Goal: Find specific page/section: Find specific page/section

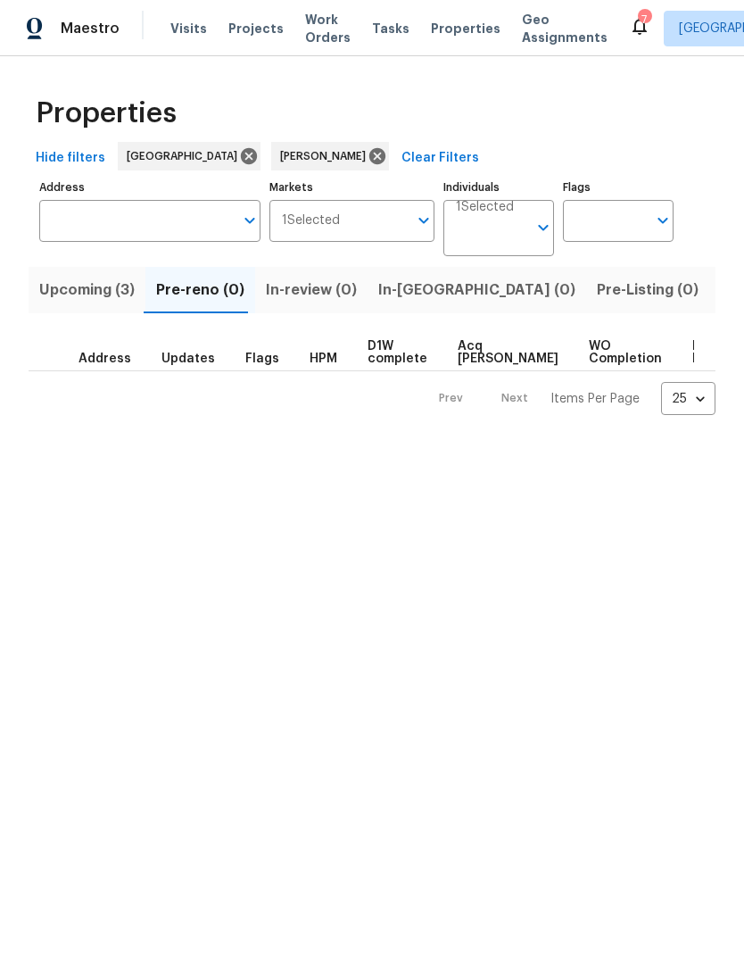
scroll to position [0, 115]
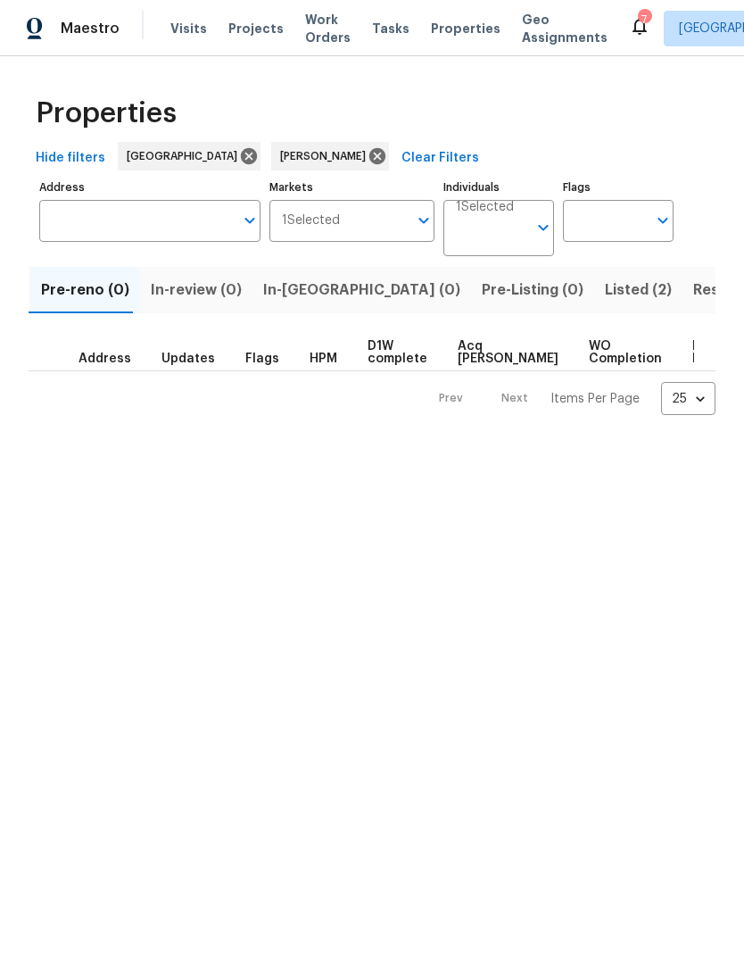
click at [605, 293] on span "Listed (2)" at bounding box center [638, 289] width 67 height 25
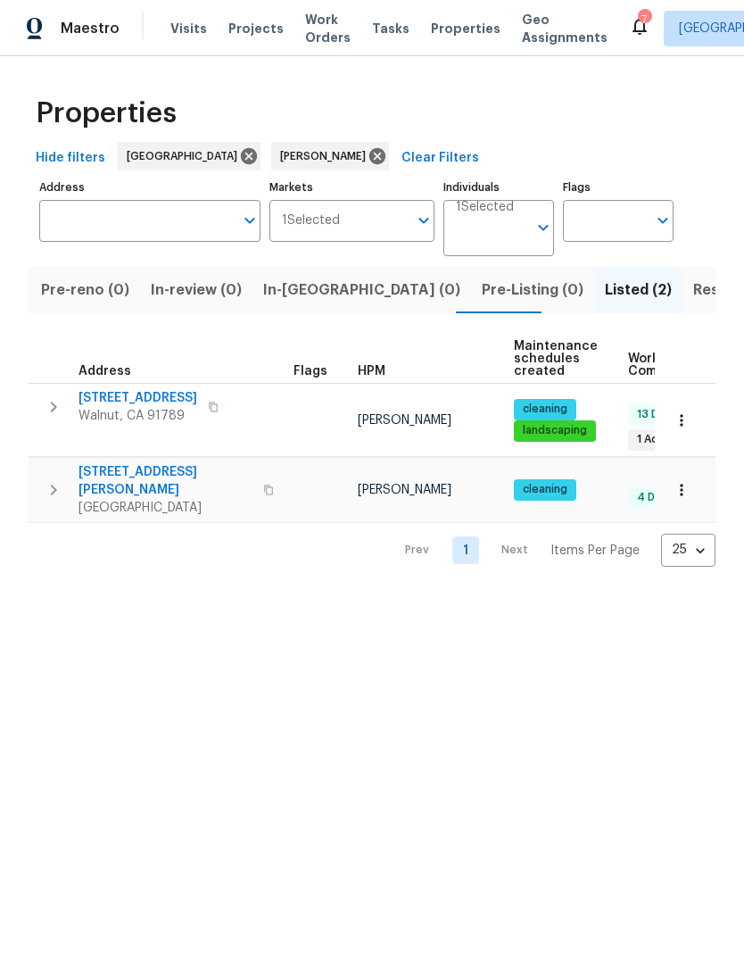
click at [693, 287] on span "Resale (5)" at bounding box center [728, 289] width 70 height 25
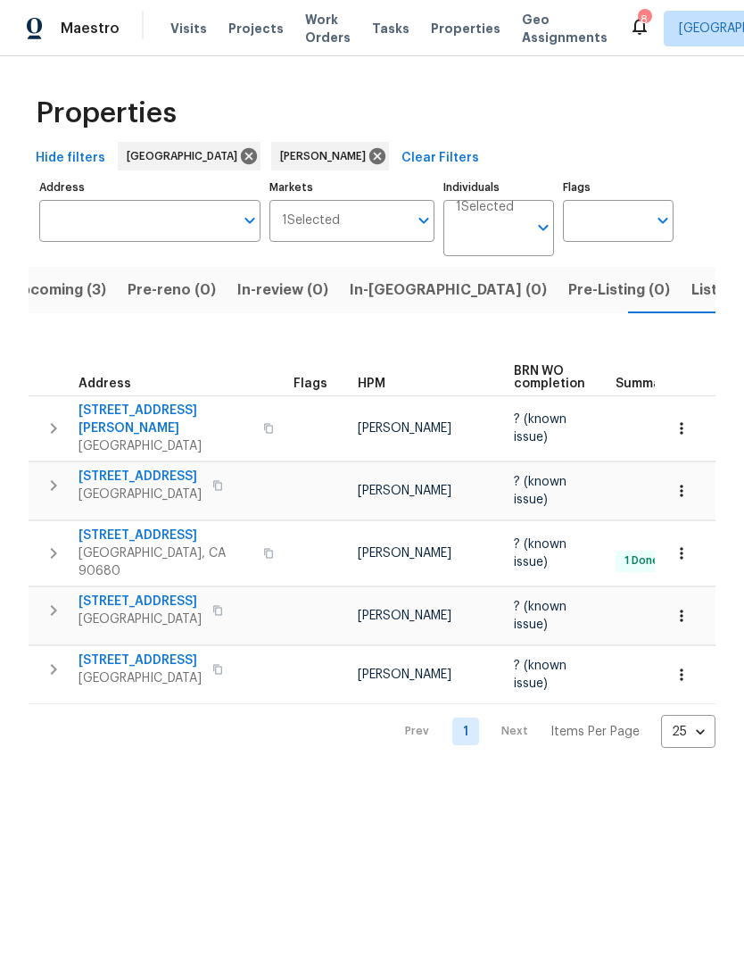
click at [70, 286] on span "Upcoming (3)" at bounding box center [58, 289] width 95 height 25
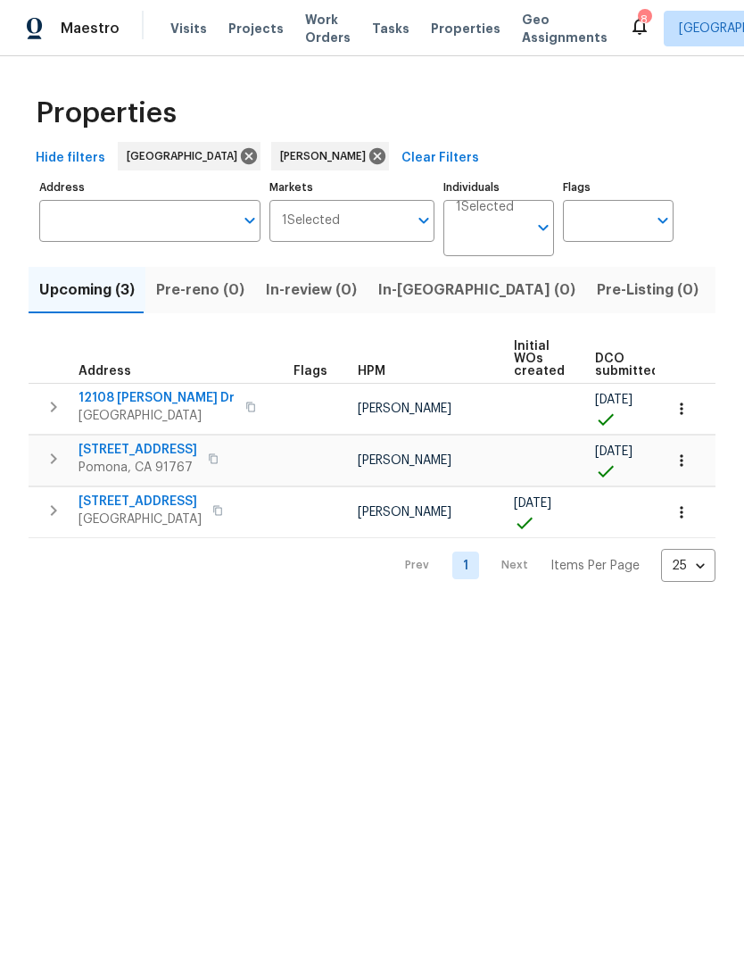
click at [165, 448] on span "704 Mountain Ave" at bounding box center [138, 450] width 119 height 18
click at [112, 405] on span "12108 Muriel Dr" at bounding box center [157, 398] width 156 height 18
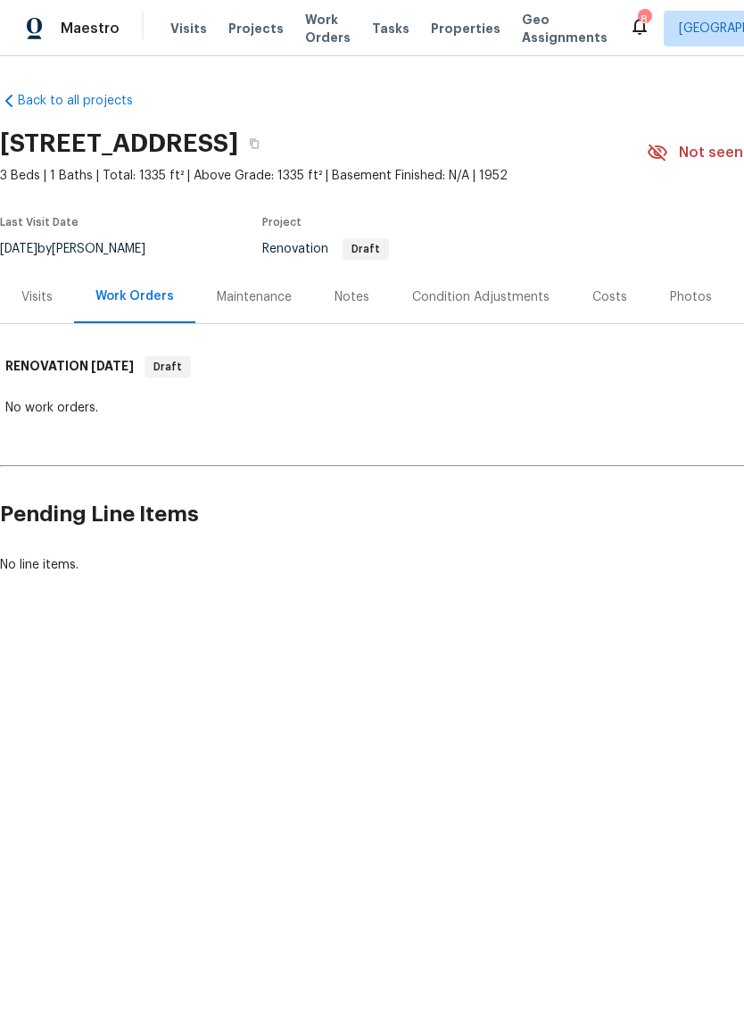
click at [45, 310] on div "Visits" at bounding box center [37, 296] width 74 height 53
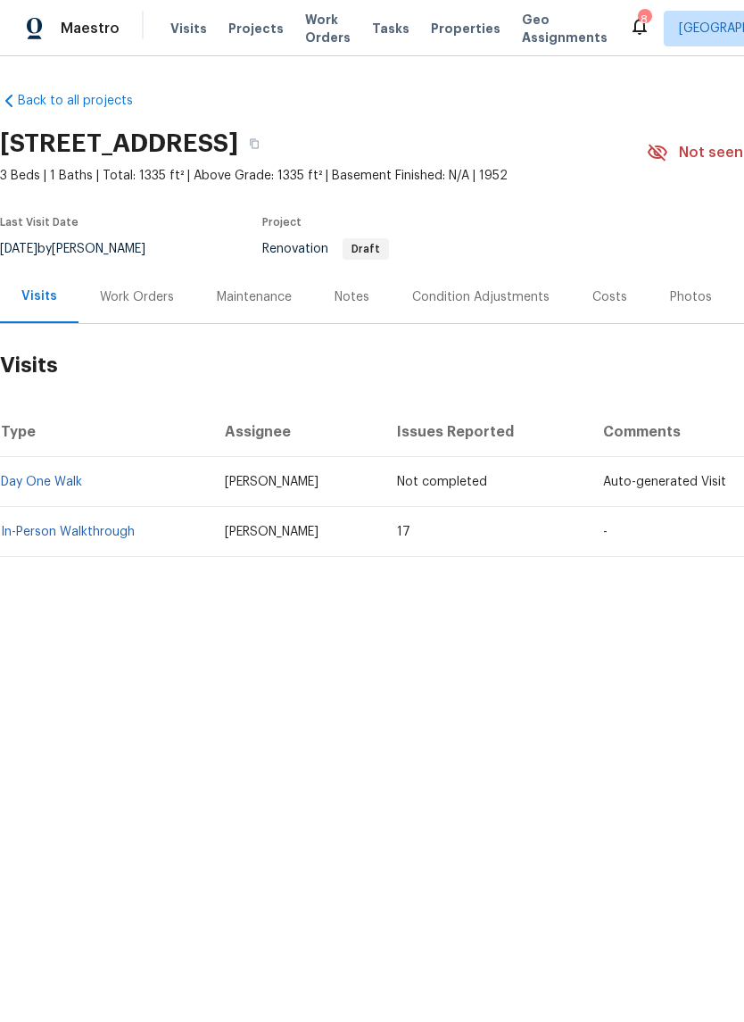
click at [143, 295] on div "Work Orders" at bounding box center [137, 297] width 74 height 18
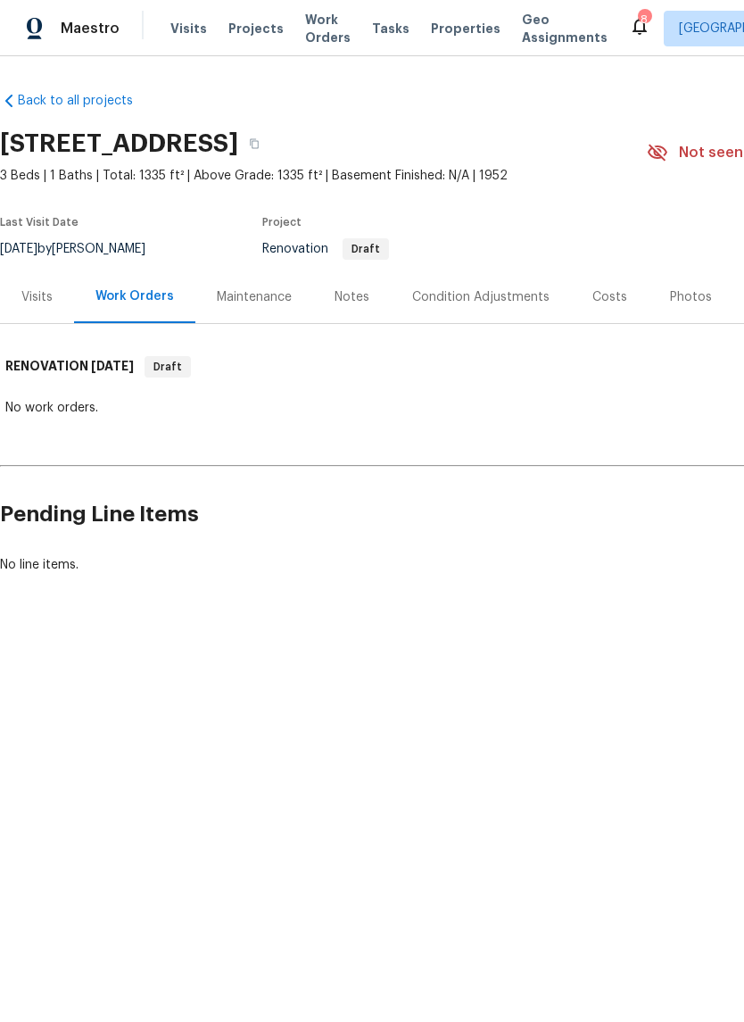
click at [335, 302] on div "Notes" at bounding box center [352, 297] width 35 height 18
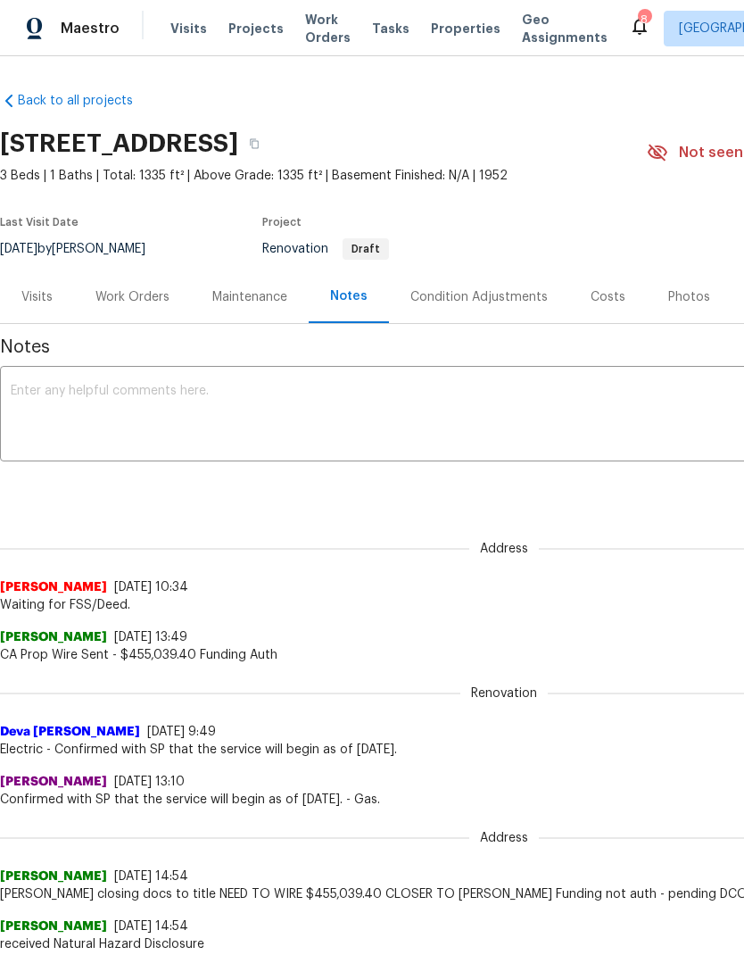
scroll to position [71, 0]
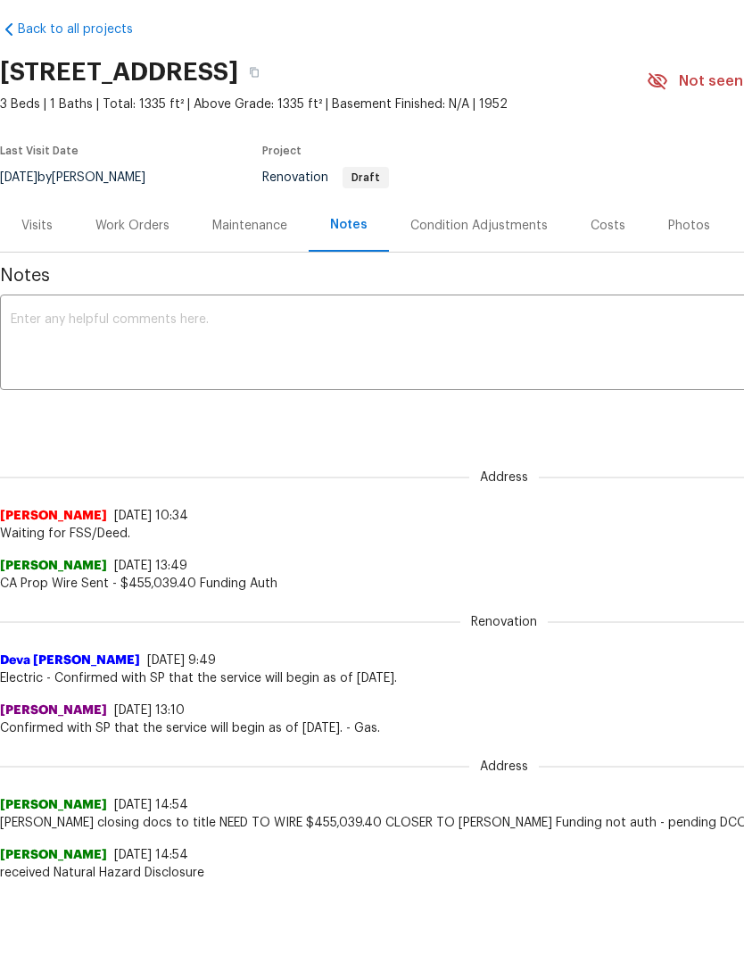
click at [134, 228] on div "Work Orders" at bounding box center [132, 226] width 74 height 18
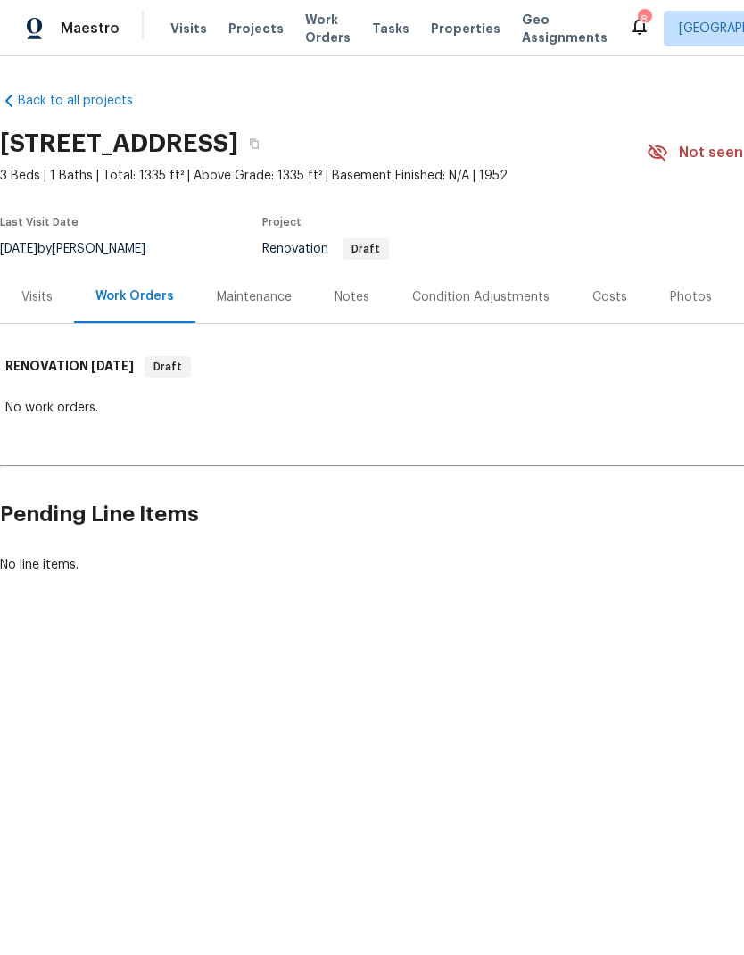
click at [286, 297] on div "Maintenance" at bounding box center [254, 297] width 75 height 18
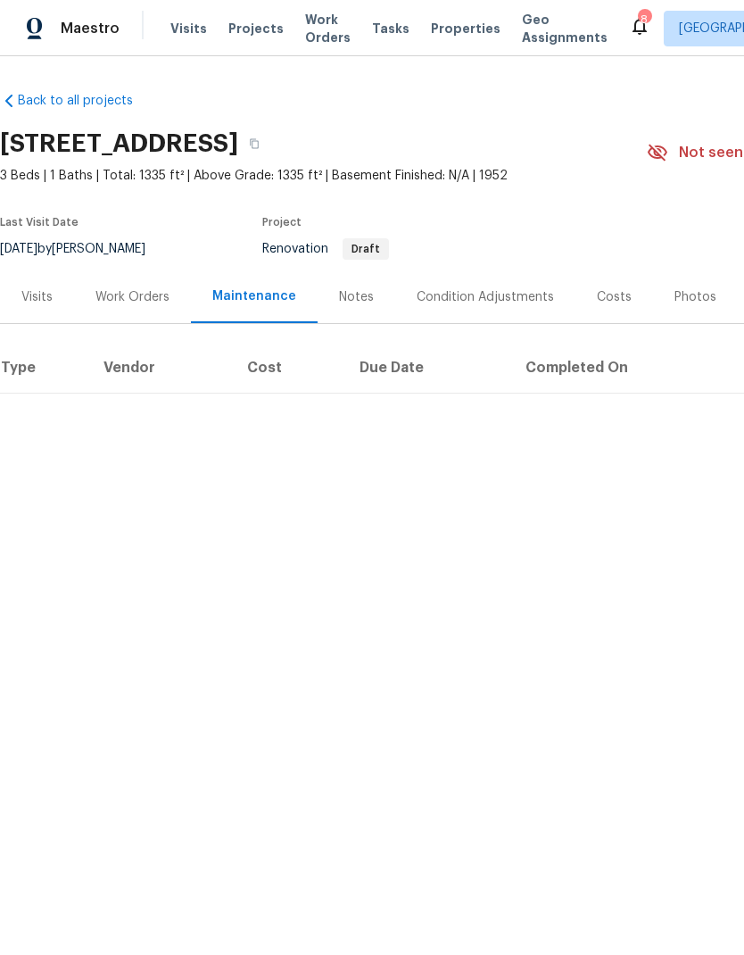
click at [473, 292] on div "Condition Adjustments" at bounding box center [485, 297] width 137 height 18
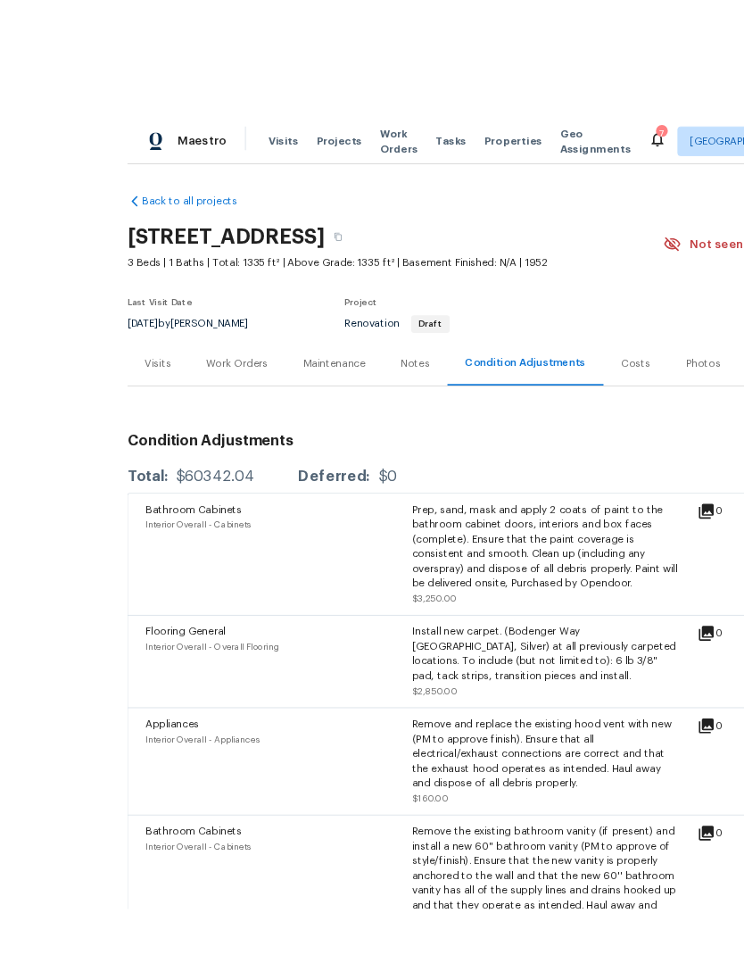
scroll to position [47, 0]
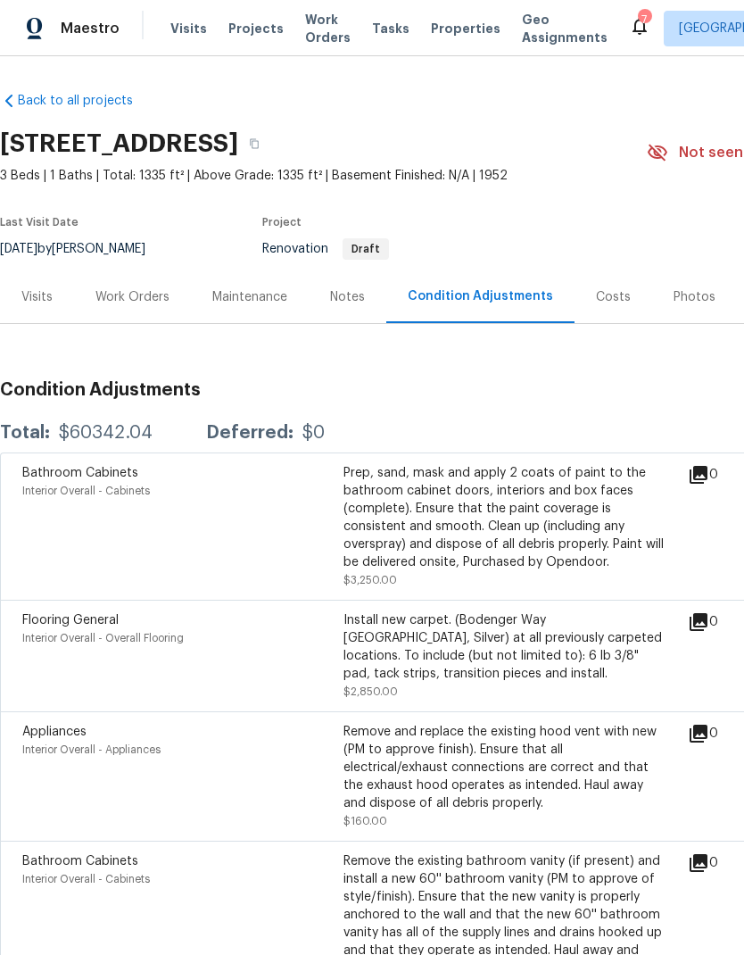
click at [609, 270] on div "Costs" at bounding box center [614, 296] width 78 height 53
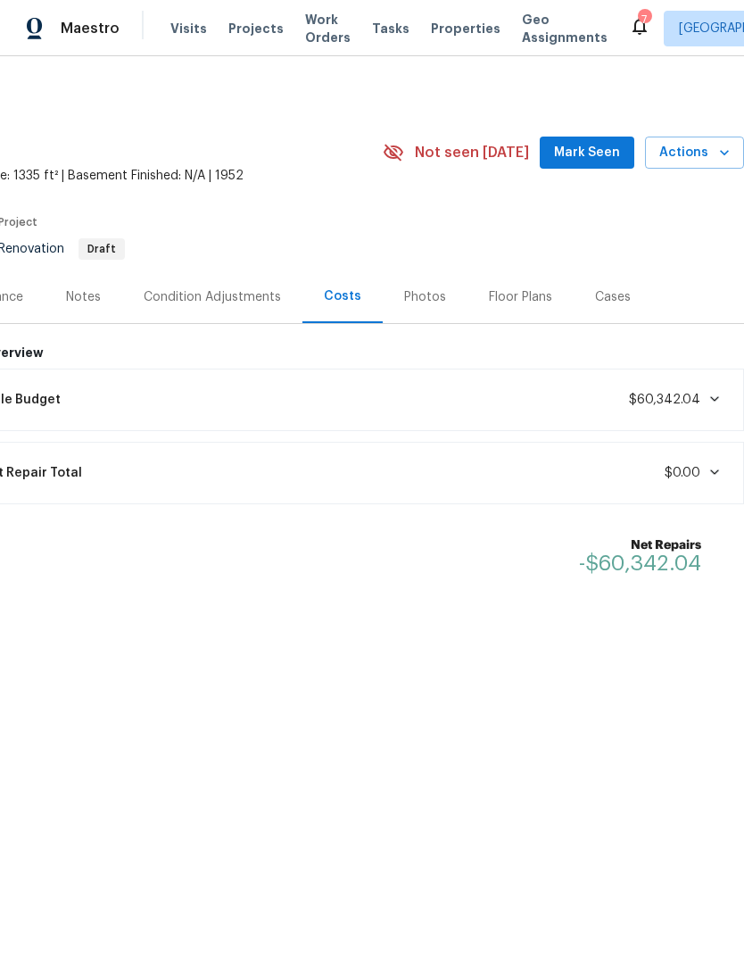
scroll to position [0, 264]
click at [59, 294] on div "Notes" at bounding box center [84, 296] width 78 height 53
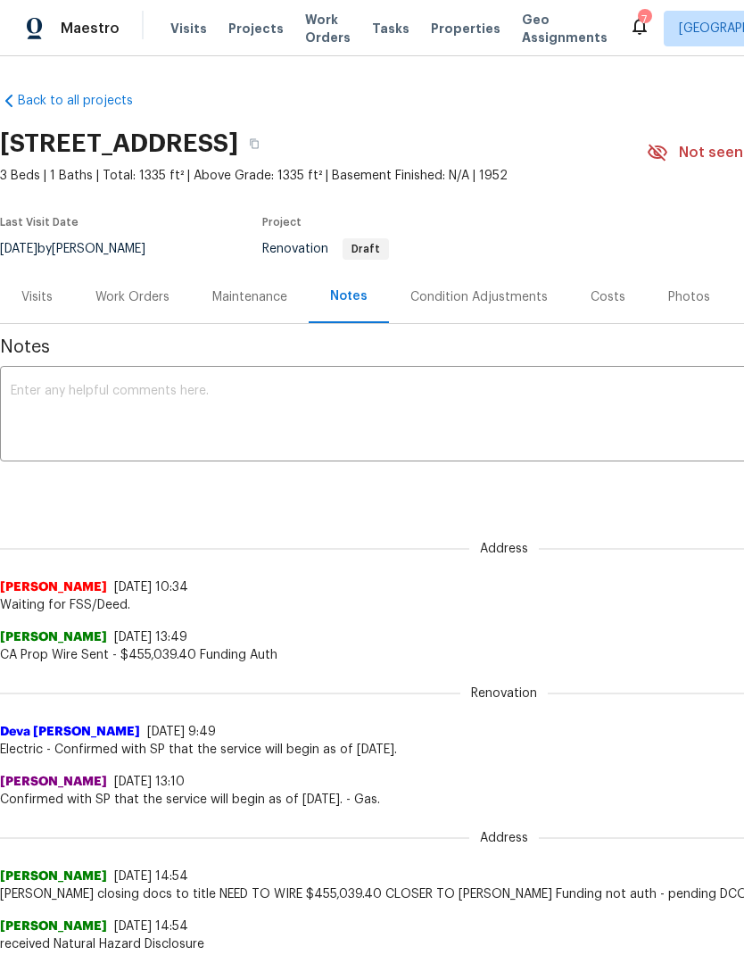
click at [455, 294] on div "Condition Adjustments" at bounding box center [478, 297] width 137 height 18
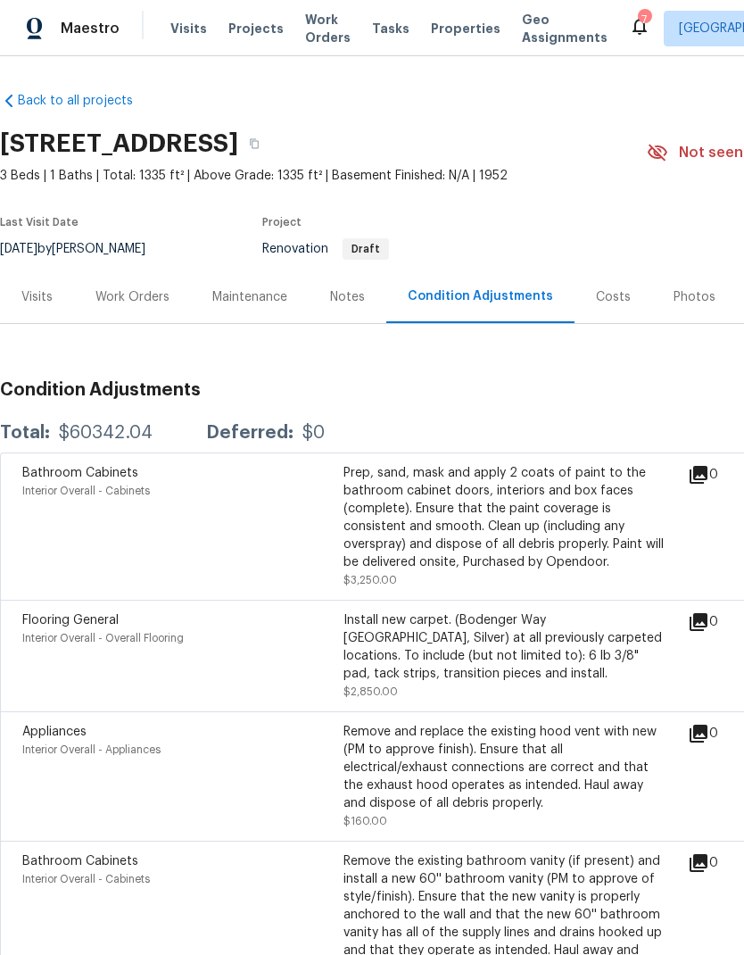
click at [618, 288] on div "Costs" at bounding box center [613, 297] width 35 height 18
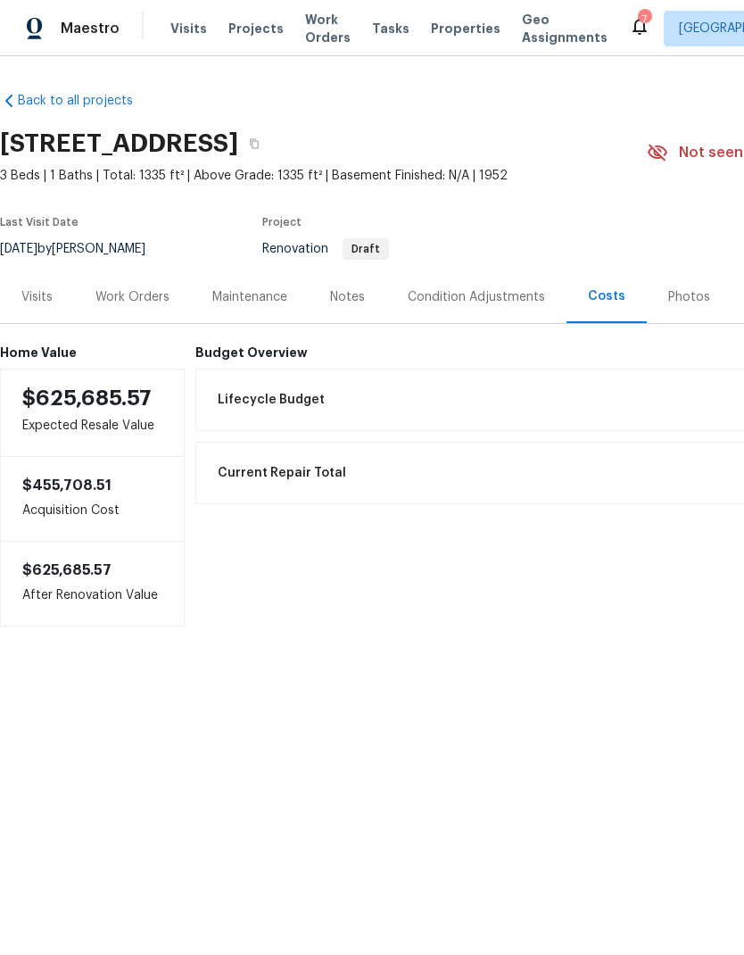
click at [46, 294] on div "Visits" at bounding box center [36, 297] width 31 height 18
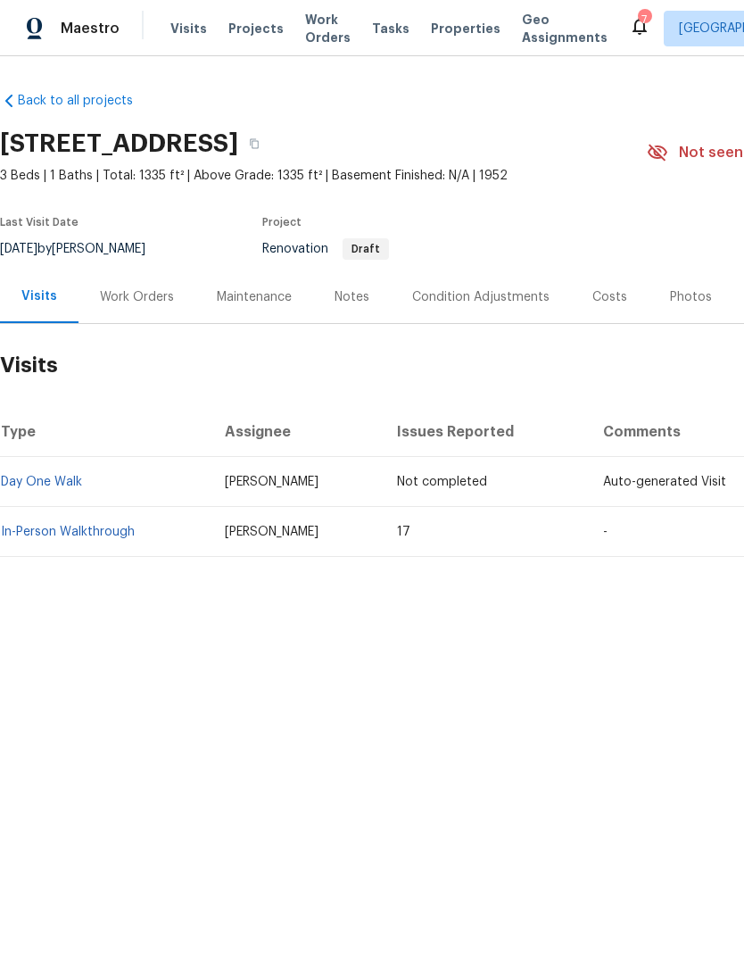
click at [508, 299] on div "Condition Adjustments" at bounding box center [480, 297] width 137 height 18
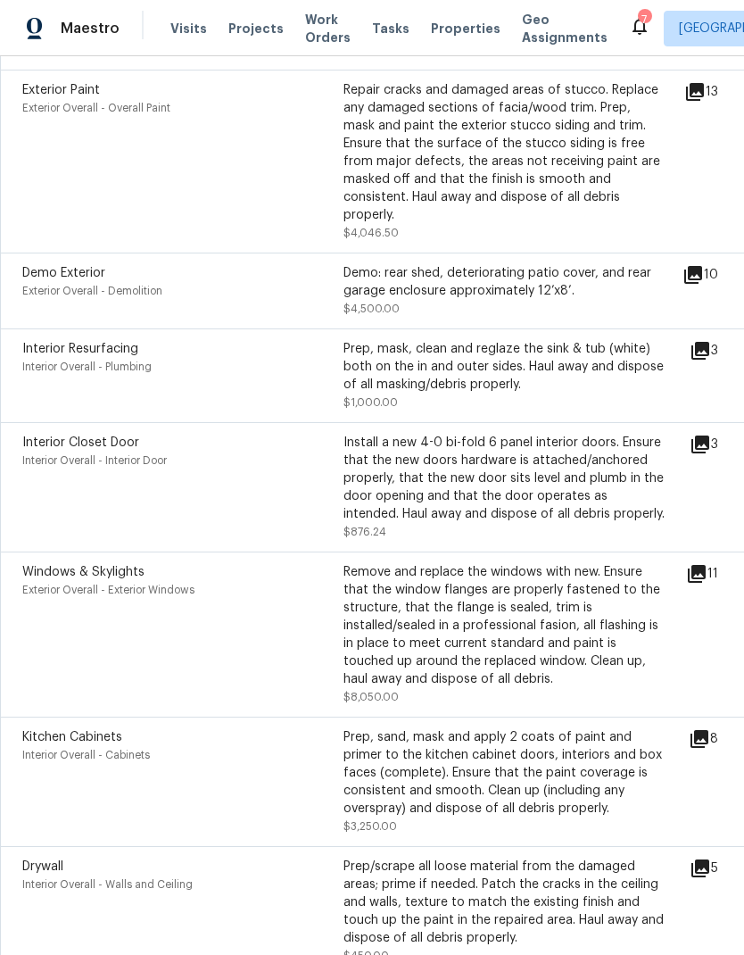
scroll to position [1977, -1]
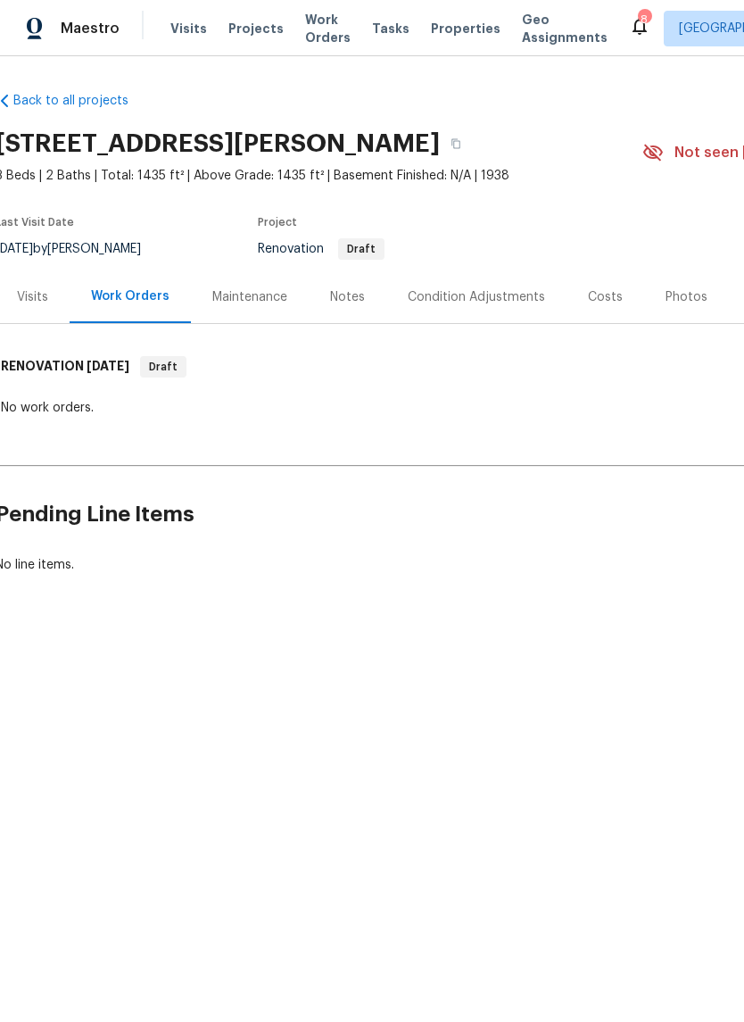
scroll to position [0, 9]
click at [241, 290] on div "Maintenance" at bounding box center [245, 297] width 75 height 18
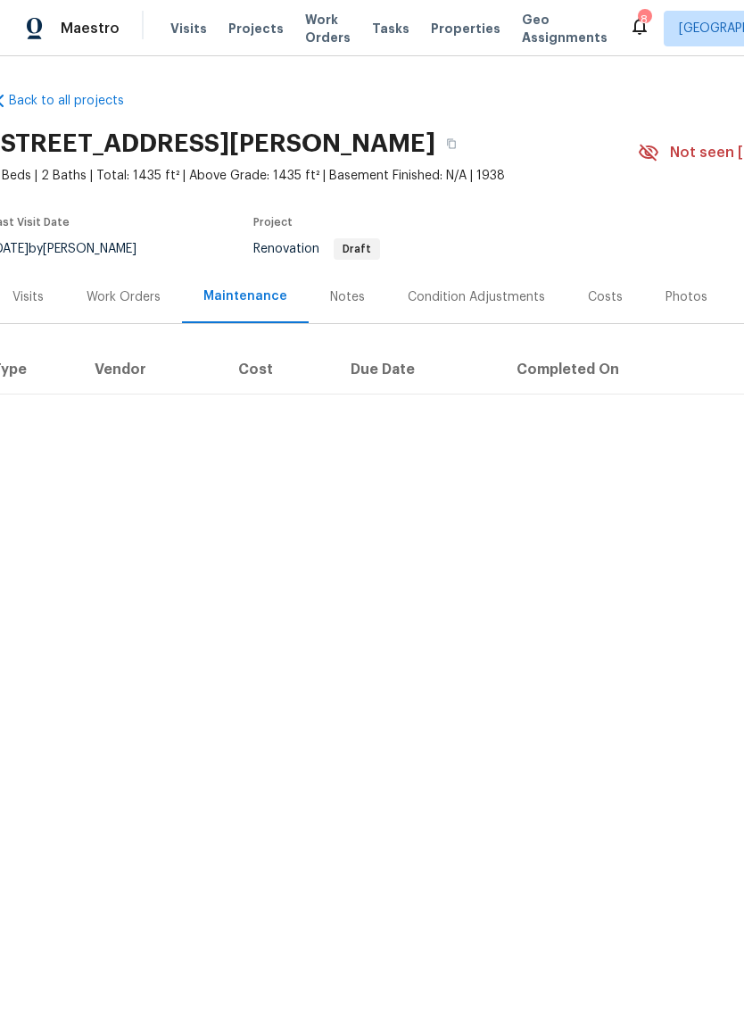
click at [468, 307] on div "Condition Adjustments" at bounding box center [476, 296] width 180 height 53
